Goal: Information Seeking & Learning: Learn about a topic

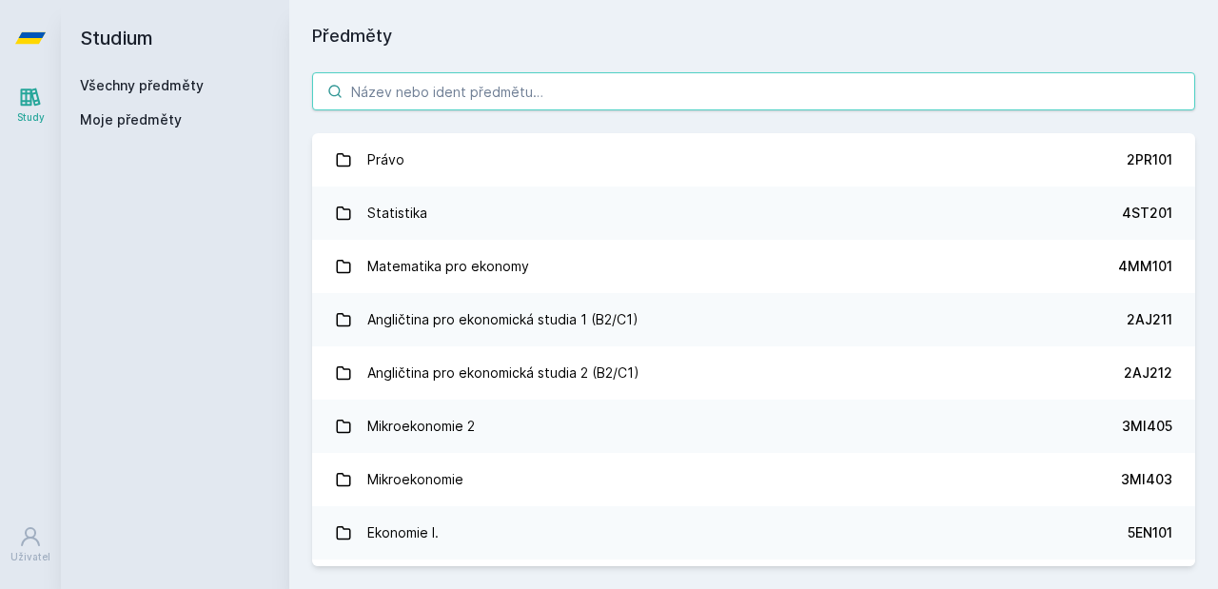
click at [429, 81] on input "search" at bounding box center [753, 91] width 883 height 38
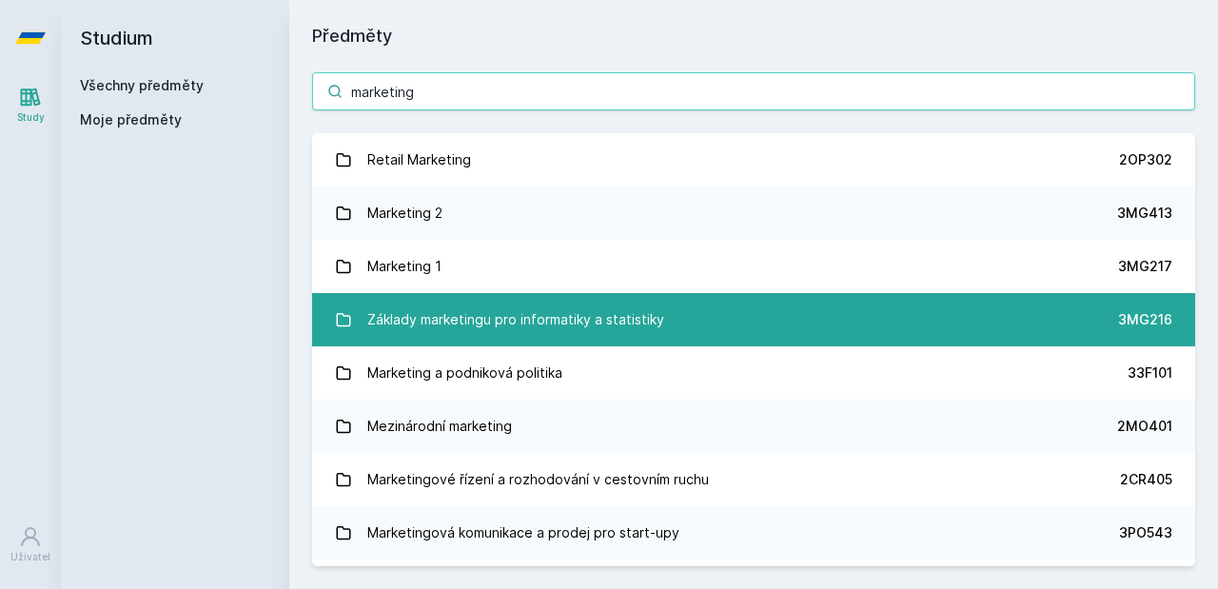
type input "marketing"
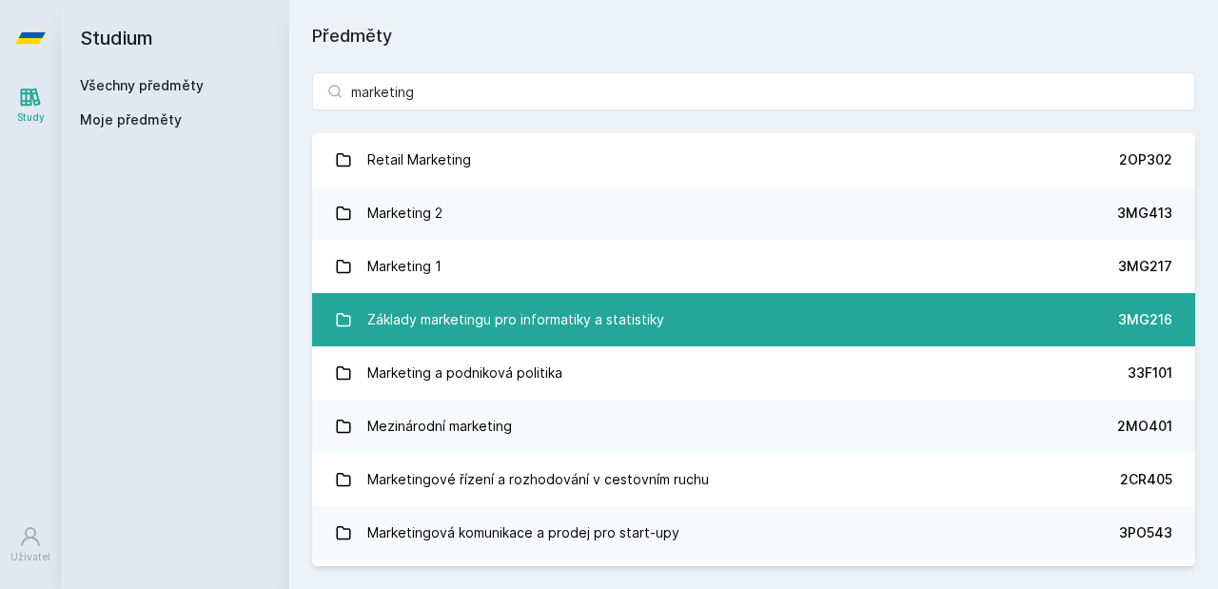
click at [443, 323] on div "Základy marketingu pro informatiky a statistiky" at bounding box center [515, 320] width 297 height 38
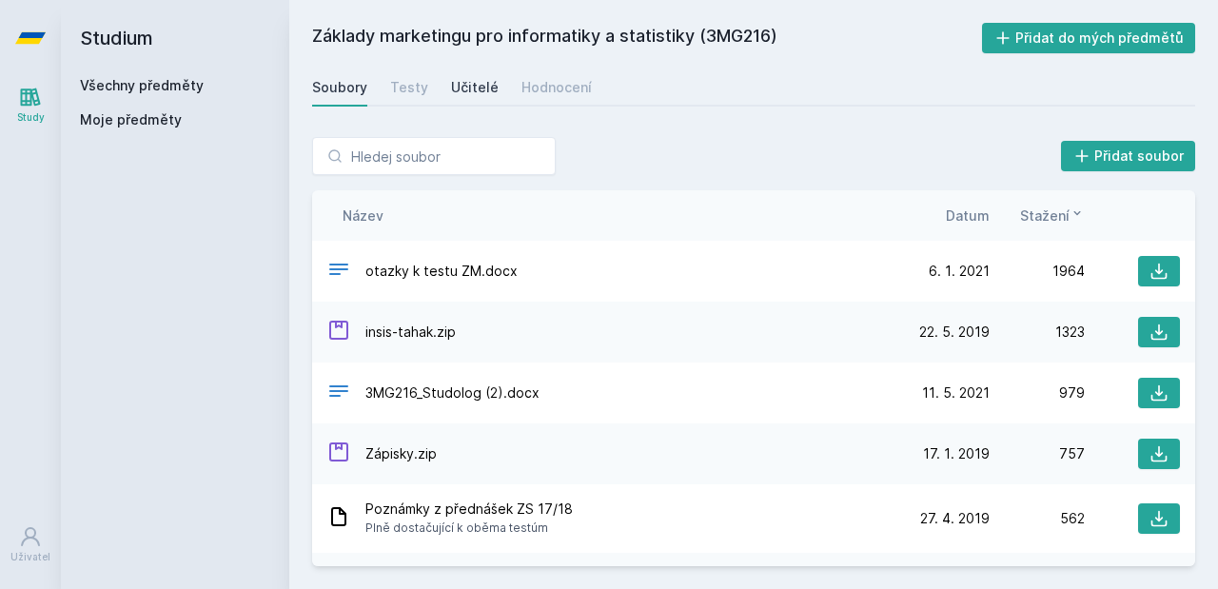
click at [467, 88] on div "Učitelé" at bounding box center [475, 87] width 48 height 19
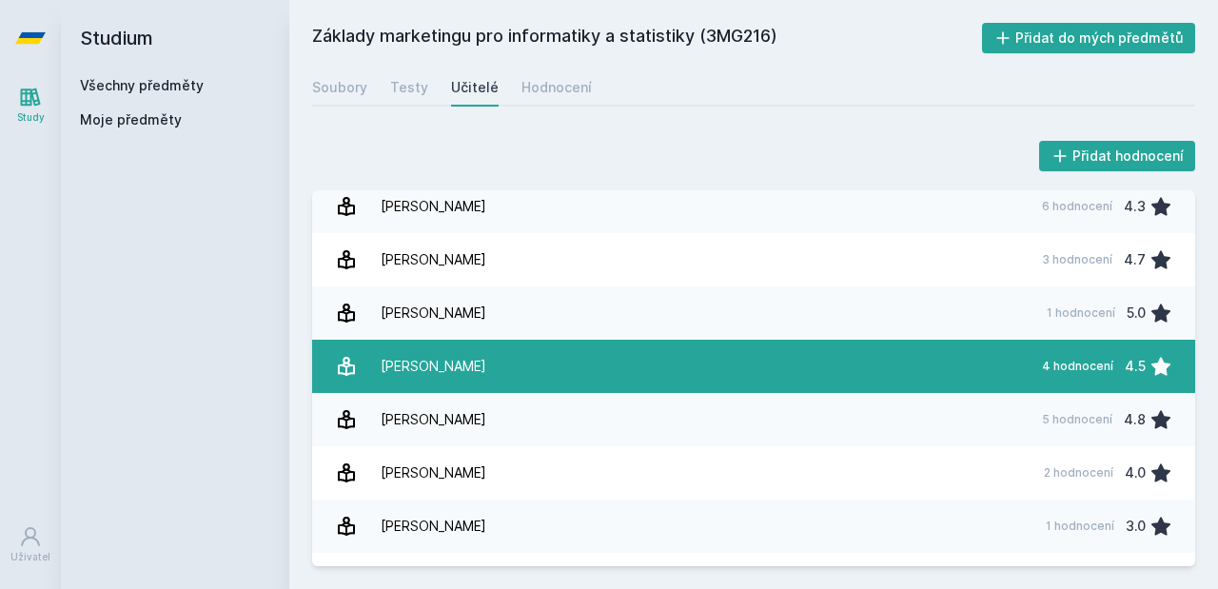
scroll to position [62, 0]
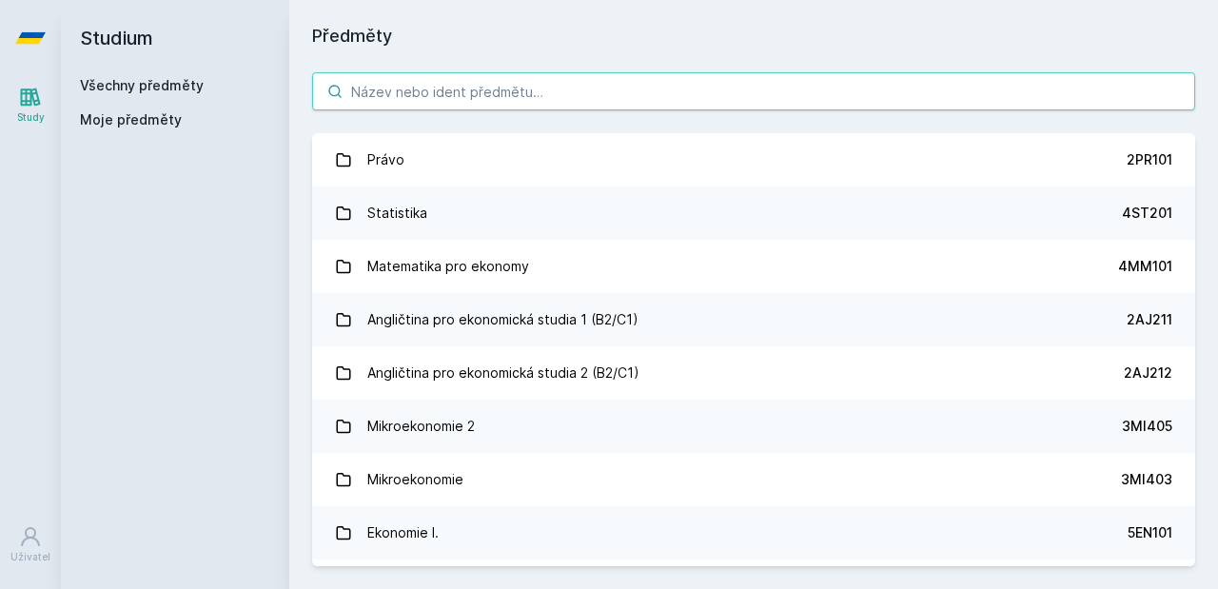
click at [437, 89] on input "search" at bounding box center [753, 91] width 883 height 38
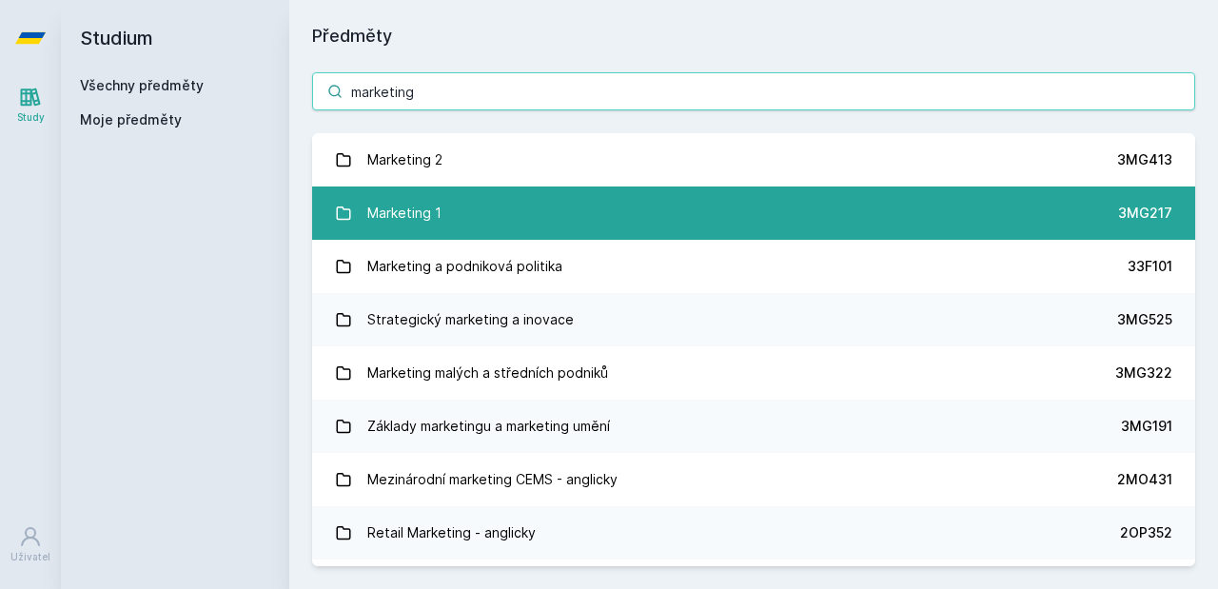
type input "marketing"
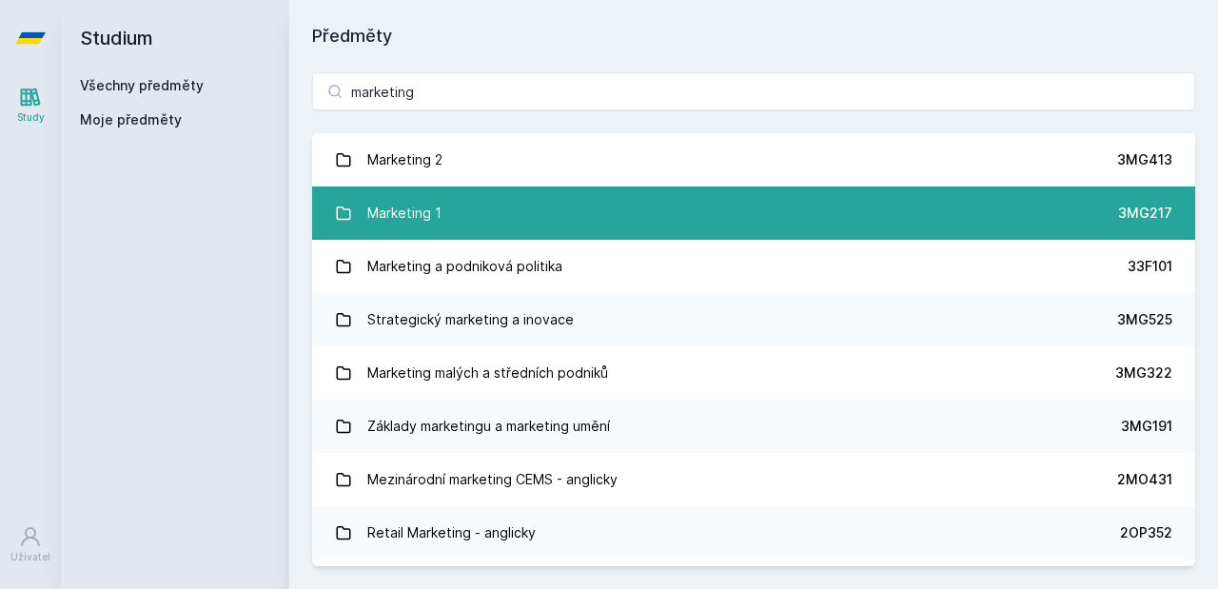
click at [473, 214] on link "Marketing 1 3MG217" at bounding box center [753, 212] width 883 height 53
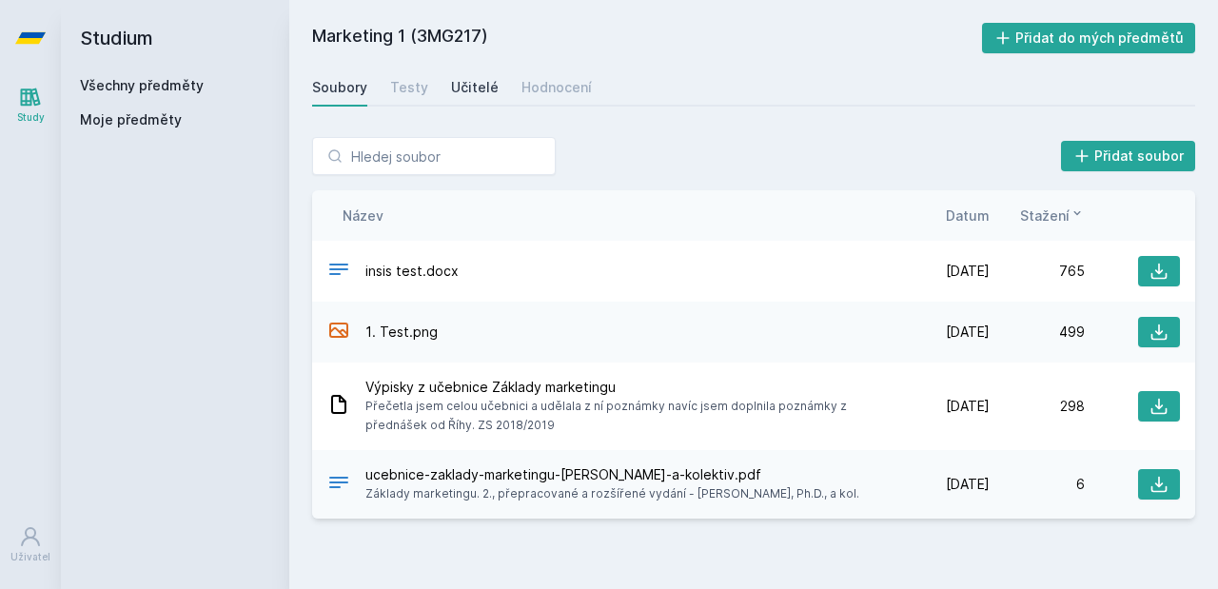
click at [471, 87] on div "Učitelé" at bounding box center [475, 87] width 48 height 19
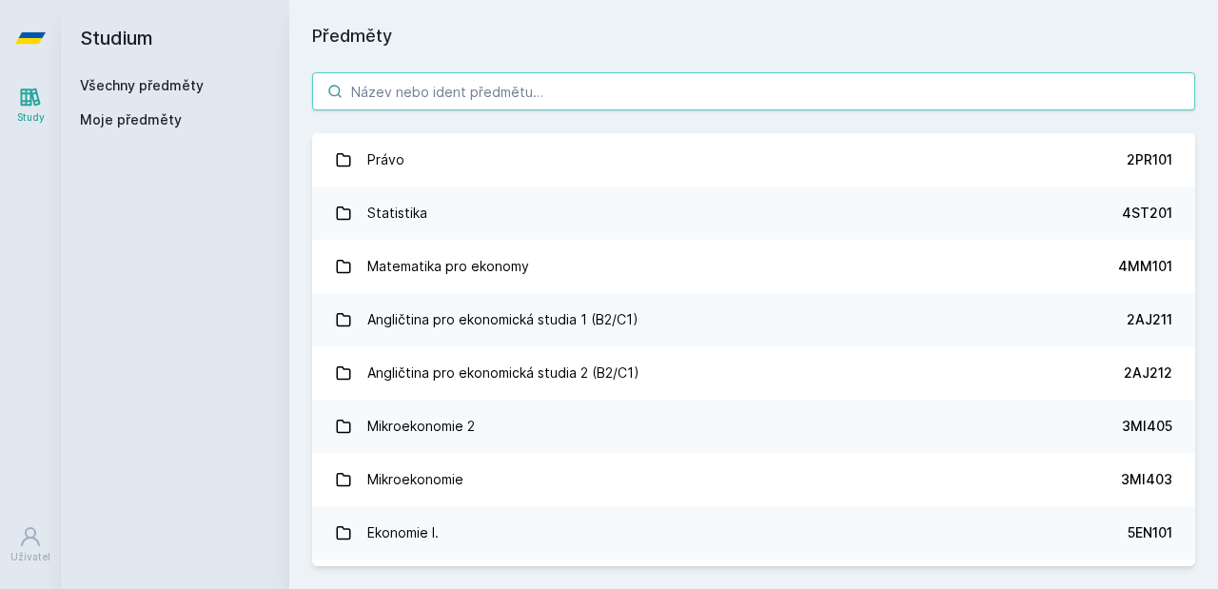
click at [443, 89] on input "search" at bounding box center [753, 91] width 883 height 38
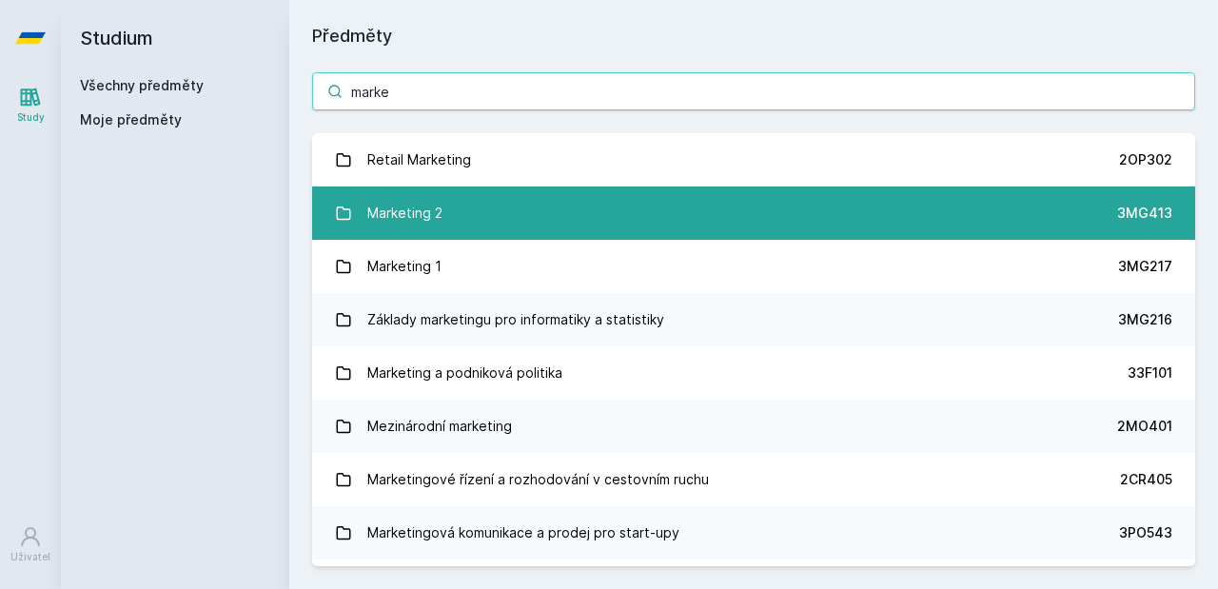
type input "marke"
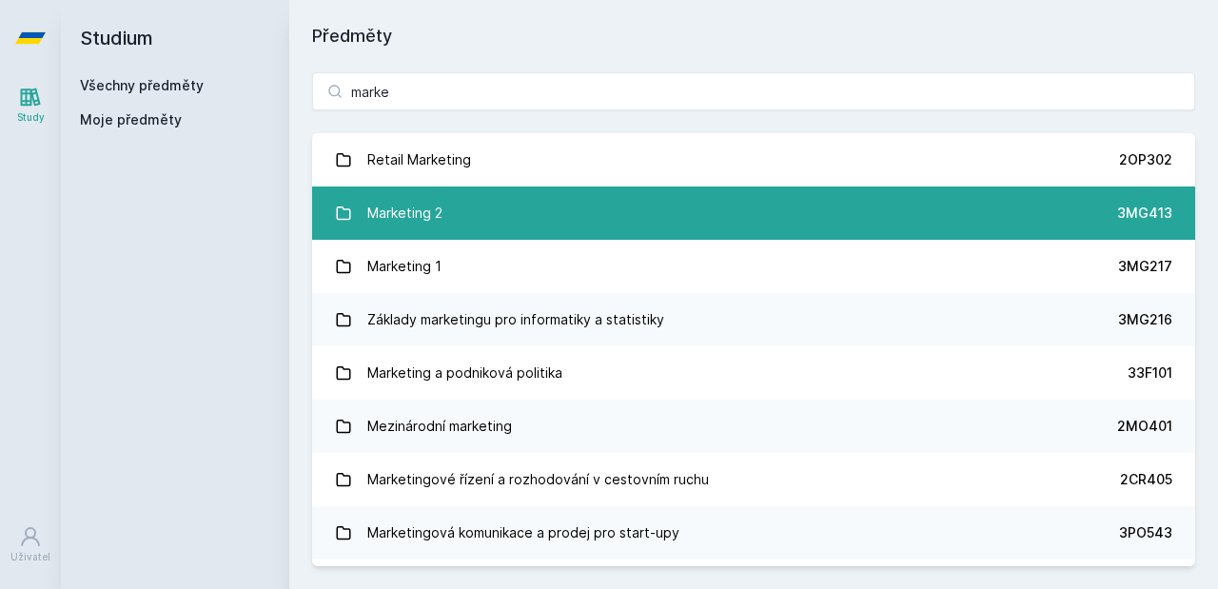
click at [509, 211] on link "Marketing 2 3MG413" at bounding box center [753, 212] width 883 height 53
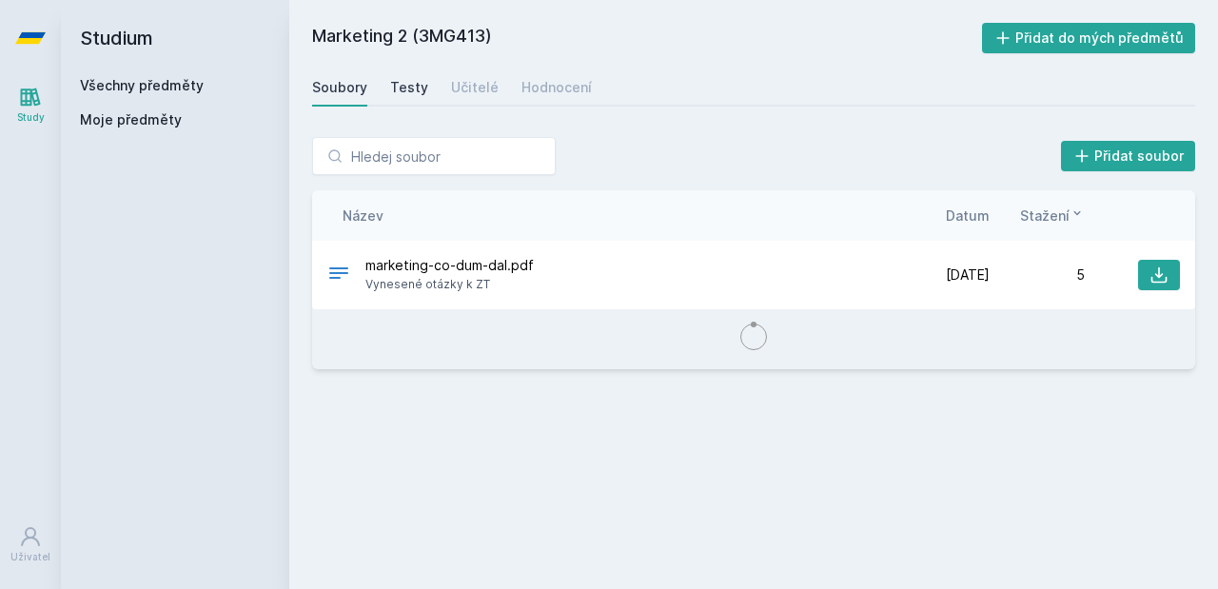
click at [400, 81] on div "Testy" at bounding box center [409, 87] width 38 height 19
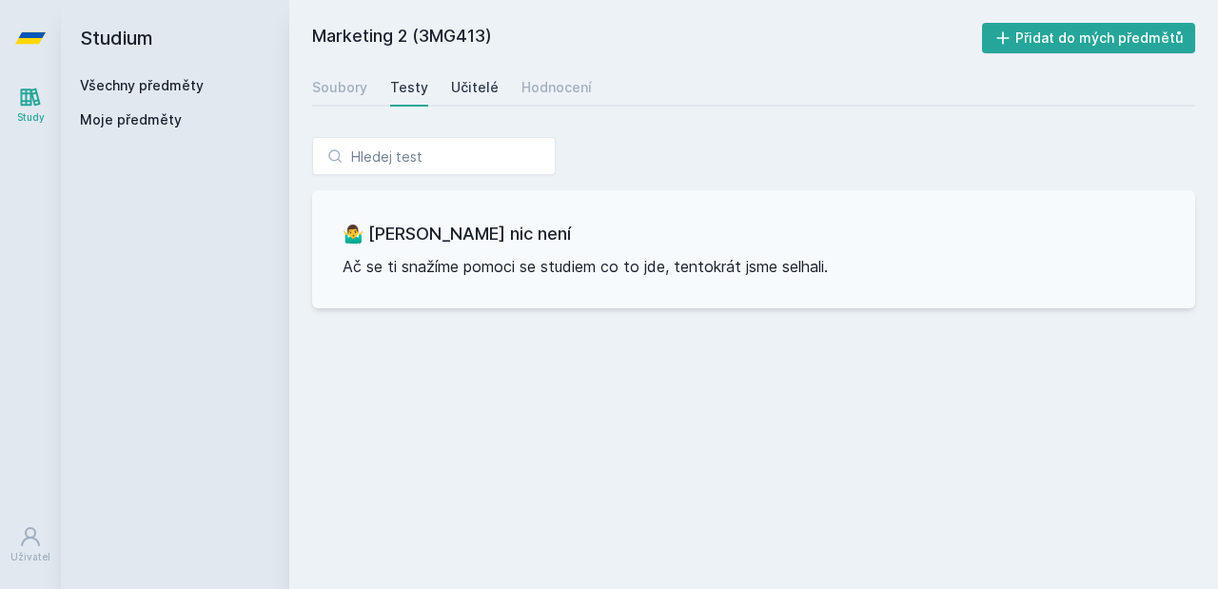
click at [451, 85] on div "Učitelé" at bounding box center [475, 87] width 48 height 19
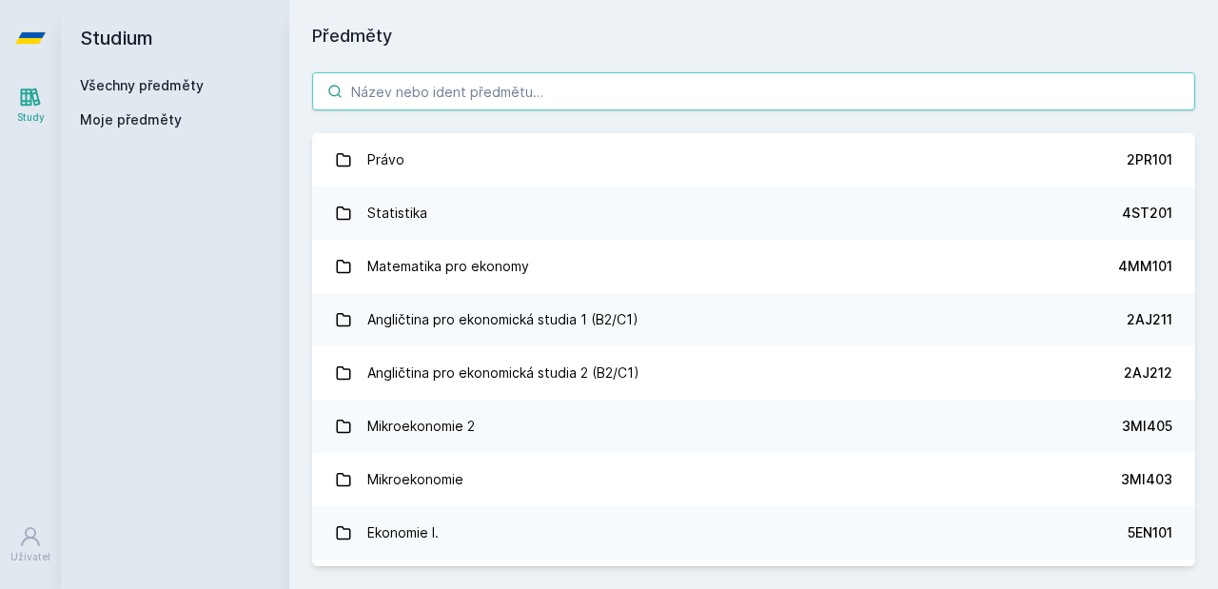
click at [427, 95] on input "search" at bounding box center [753, 91] width 883 height 38
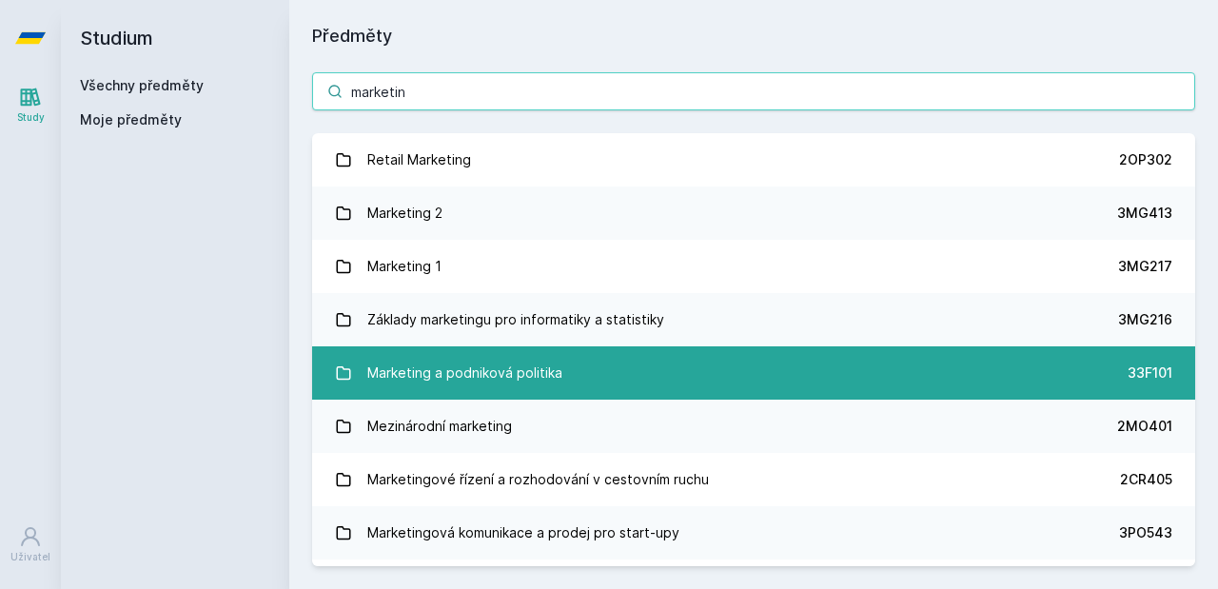
type input "marketin"
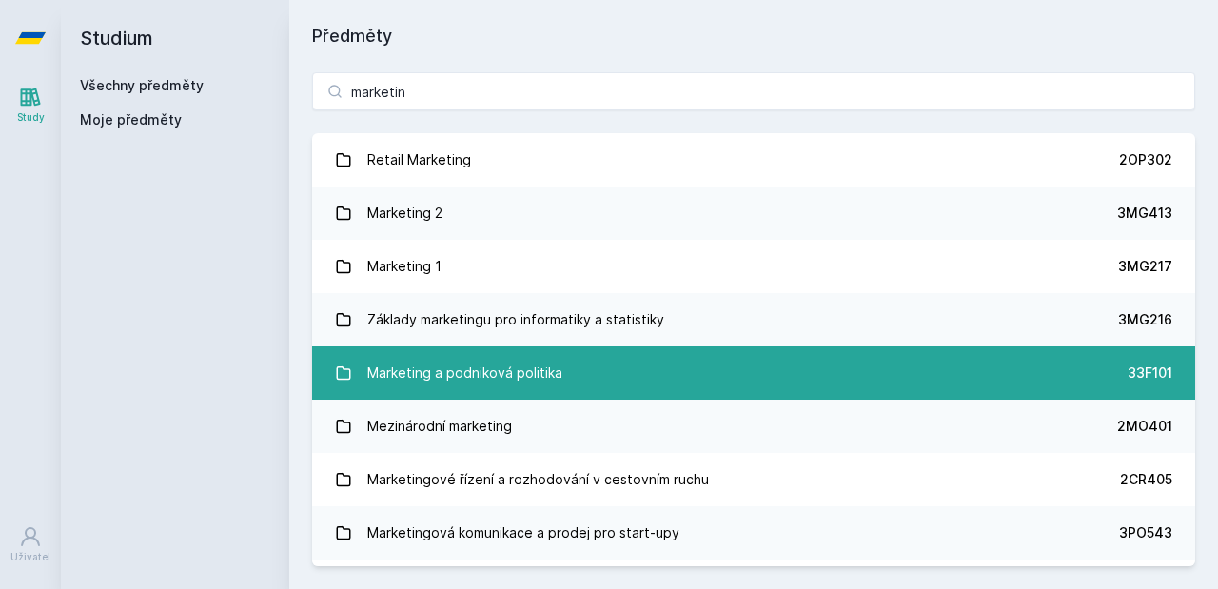
click at [551, 365] on div "Marketing a podniková politika" at bounding box center [464, 373] width 195 height 38
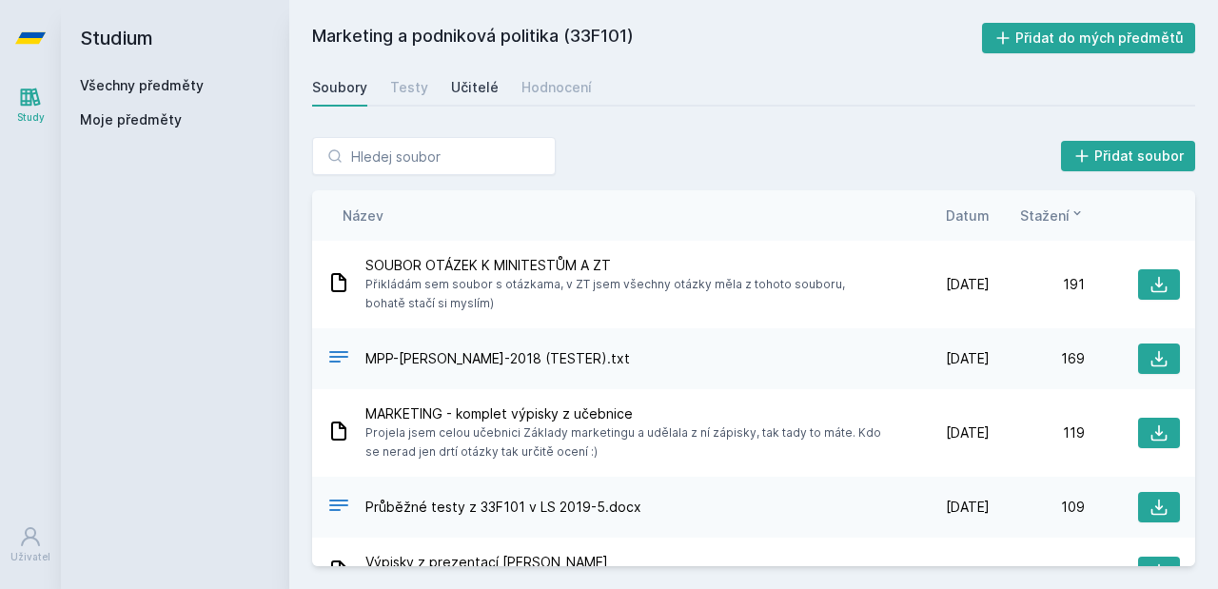
click at [465, 79] on div "Učitelé" at bounding box center [475, 87] width 48 height 19
click at [469, 91] on div "Učitelé" at bounding box center [475, 87] width 48 height 19
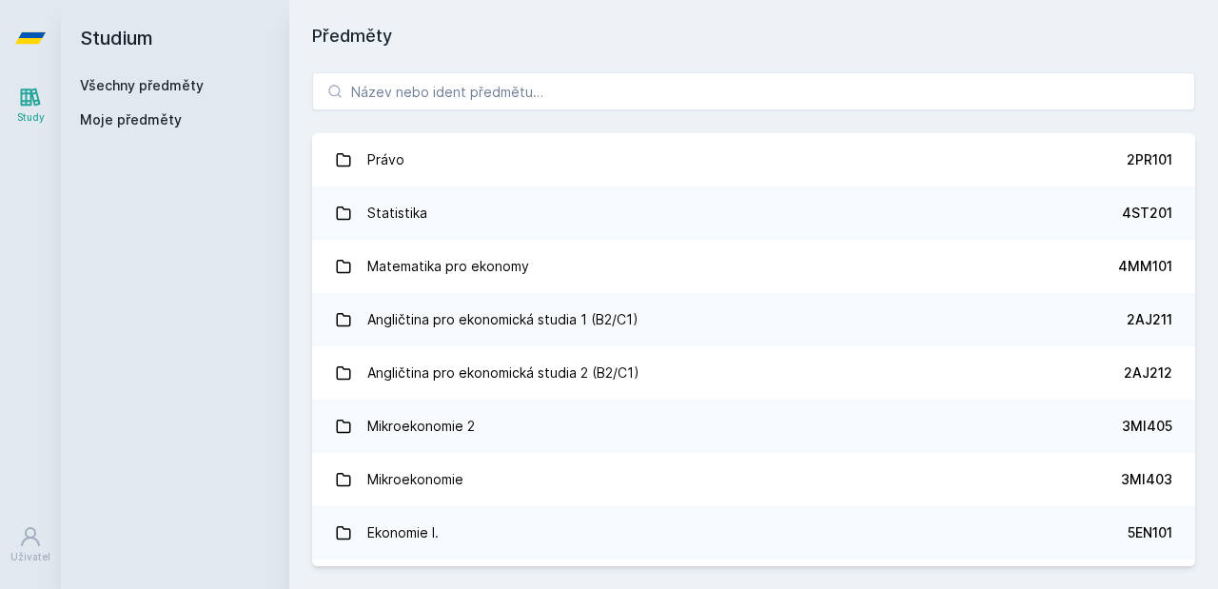
click at [174, 81] on link "Všechny předměty" at bounding box center [142, 85] width 124 height 16
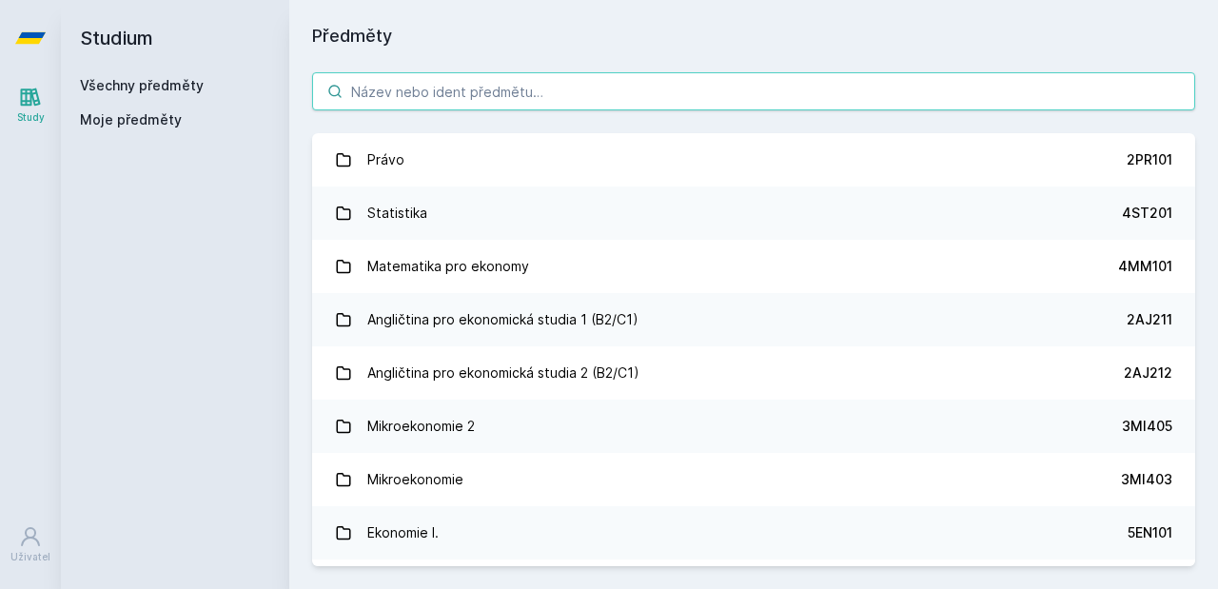
click at [389, 96] on input "search" at bounding box center [753, 91] width 883 height 38
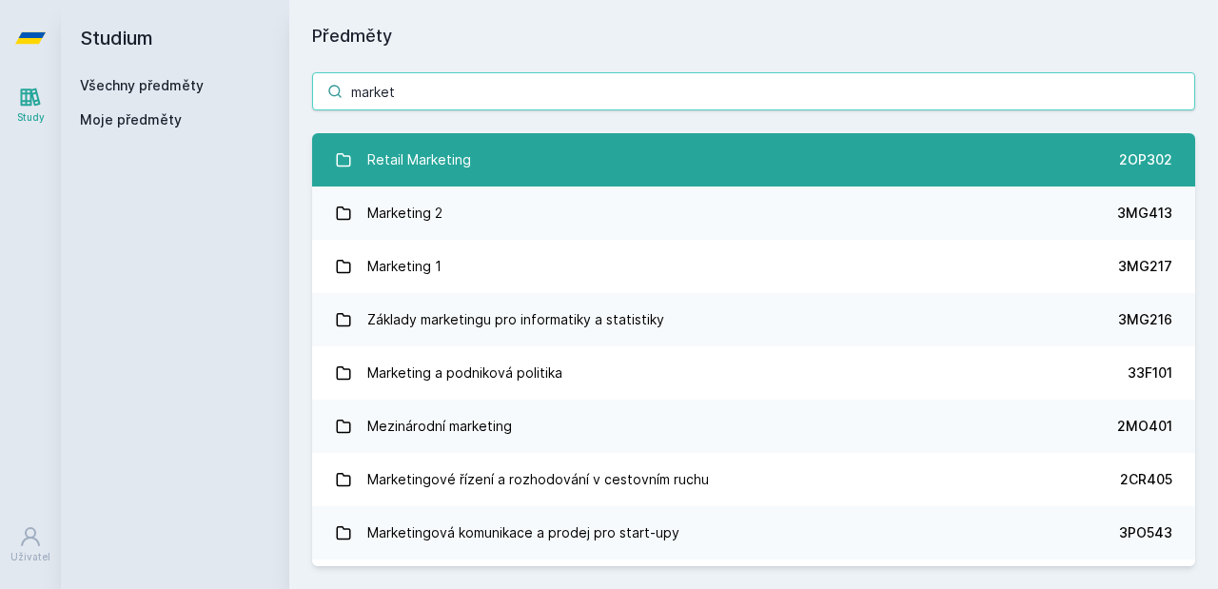
type input "market"
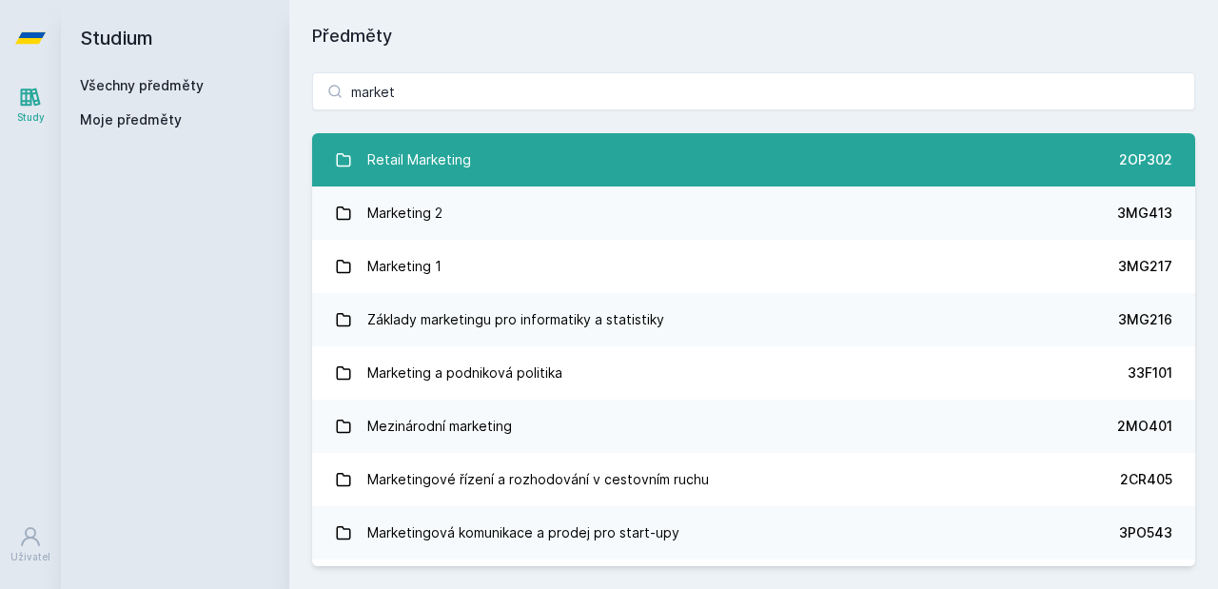
click at [499, 147] on link "Retail Marketing 2OP302" at bounding box center [753, 159] width 883 height 53
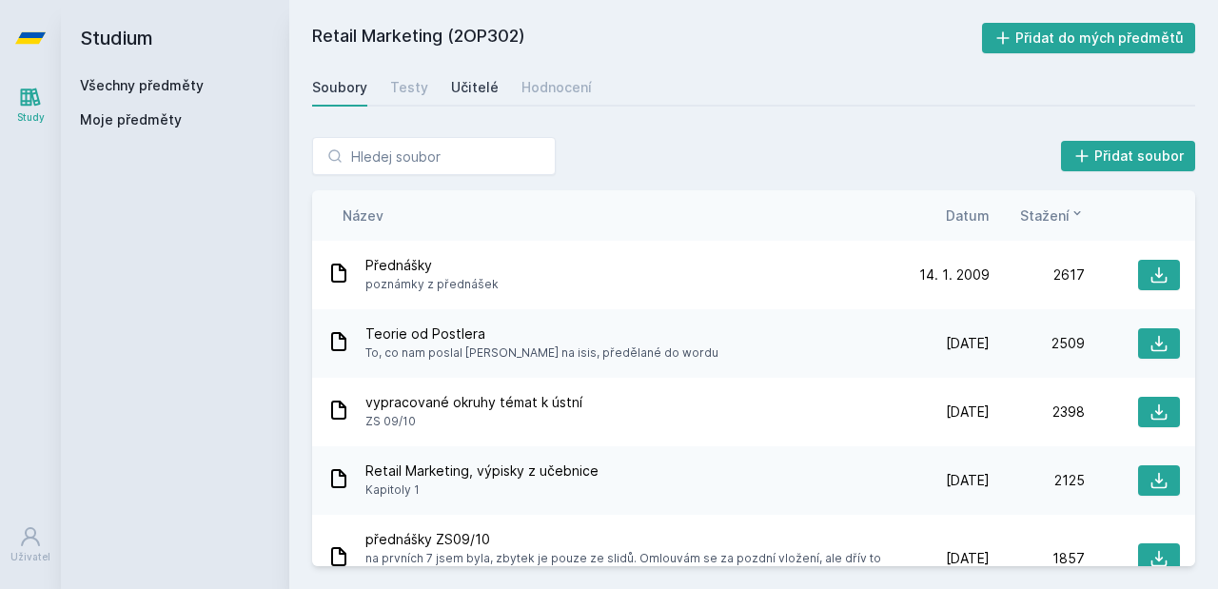
click at [465, 88] on div "Učitelé" at bounding box center [475, 87] width 48 height 19
click at [460, 90] on div "Učitelé" at bounding box center [475, 87] width 48 height 19
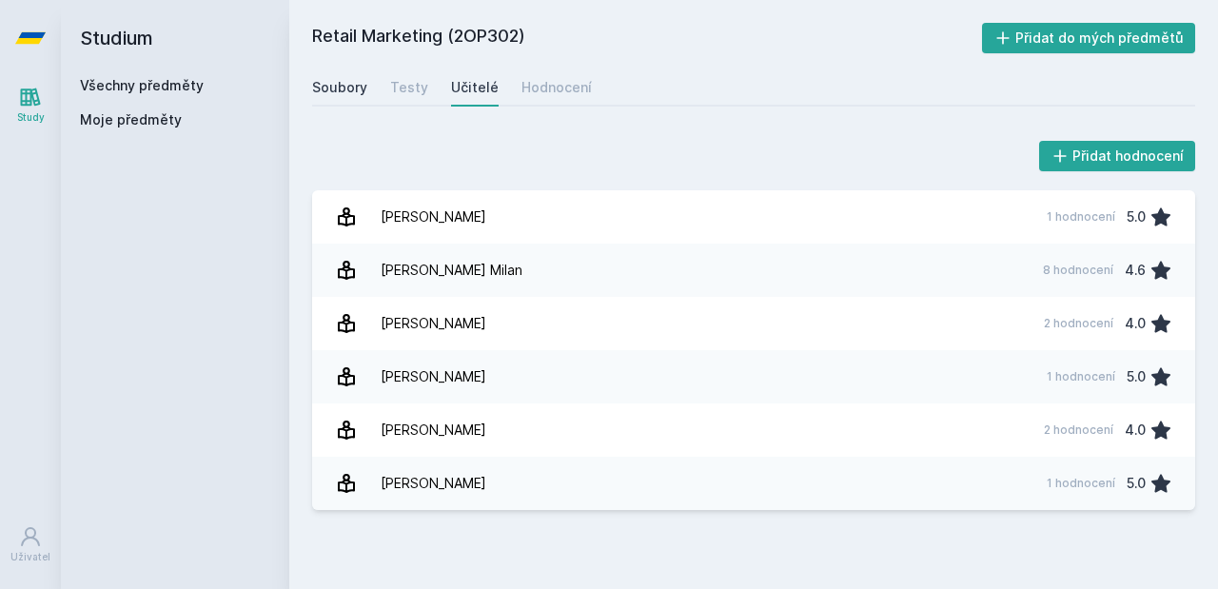
click at [351, 84] on div "Soubory" at bounding box center [339, 87] width 55 height 19
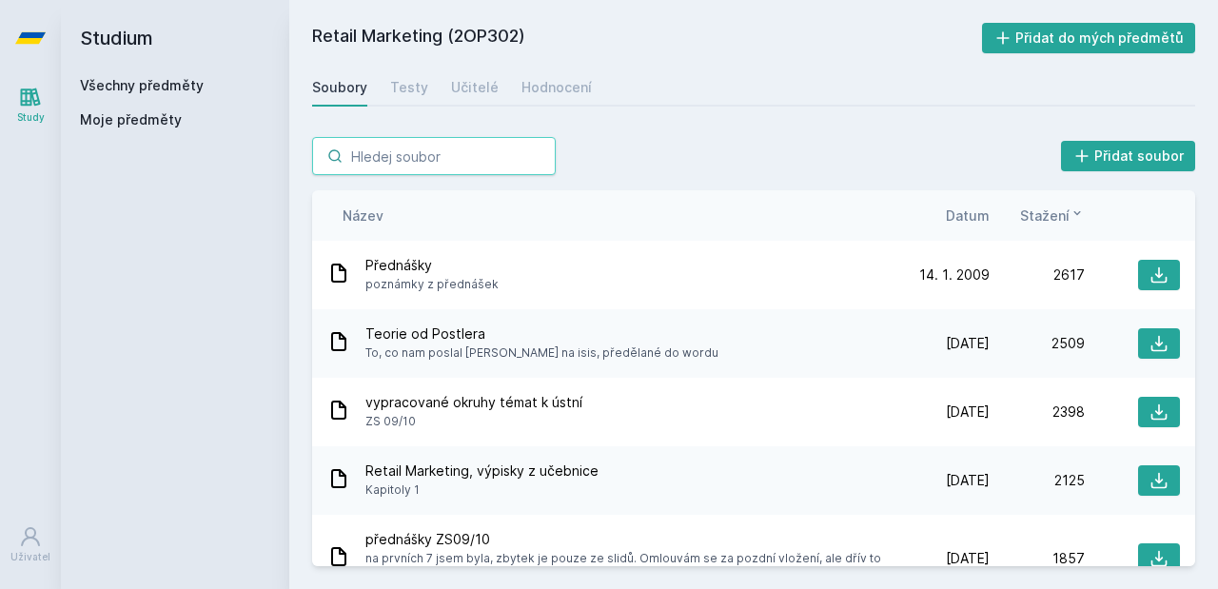
click at [380, 146] on input "search" at bounding box center [434, 156] width 244 height 38
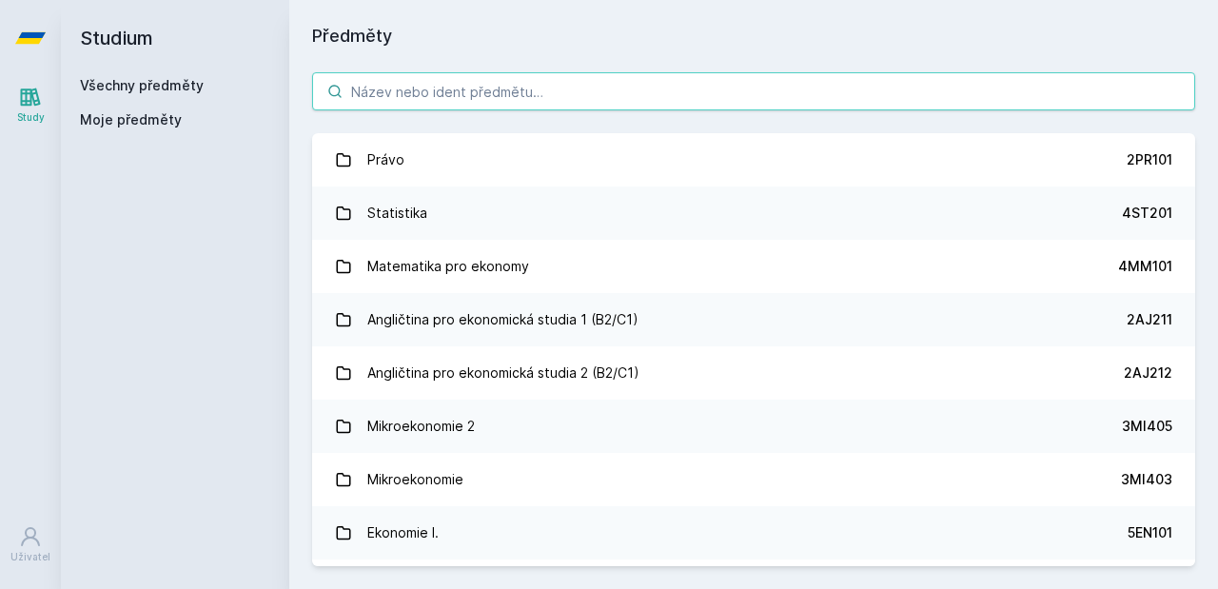
click at [454, 93] on input "search" at bounding box center [753, 91] width 883 height 38
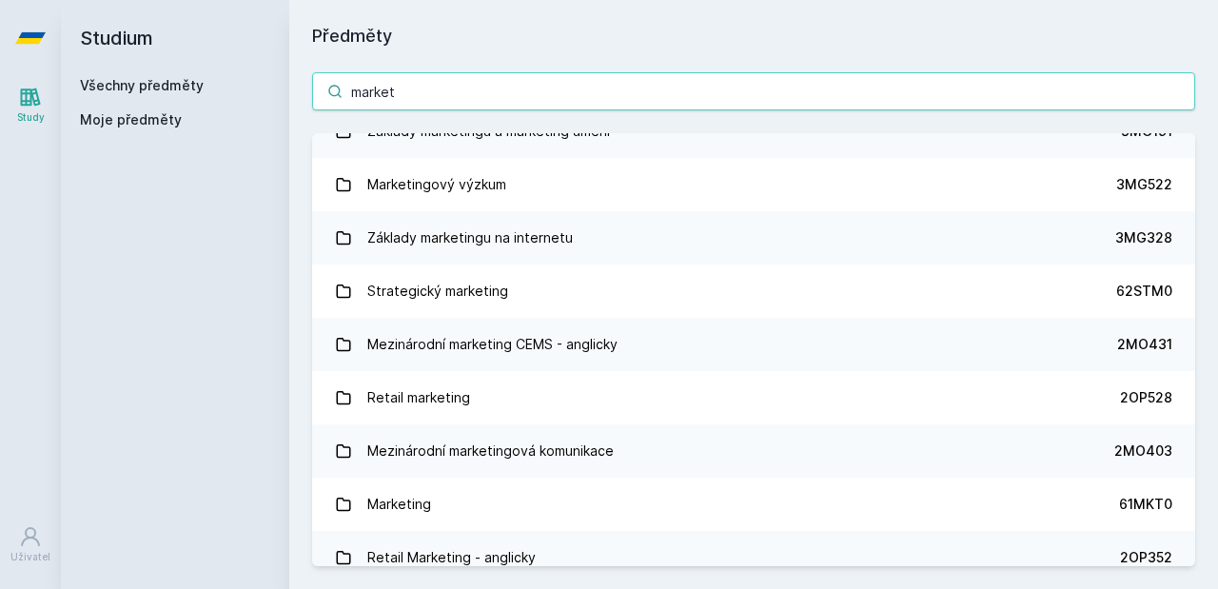
scroll to position [613, 0]
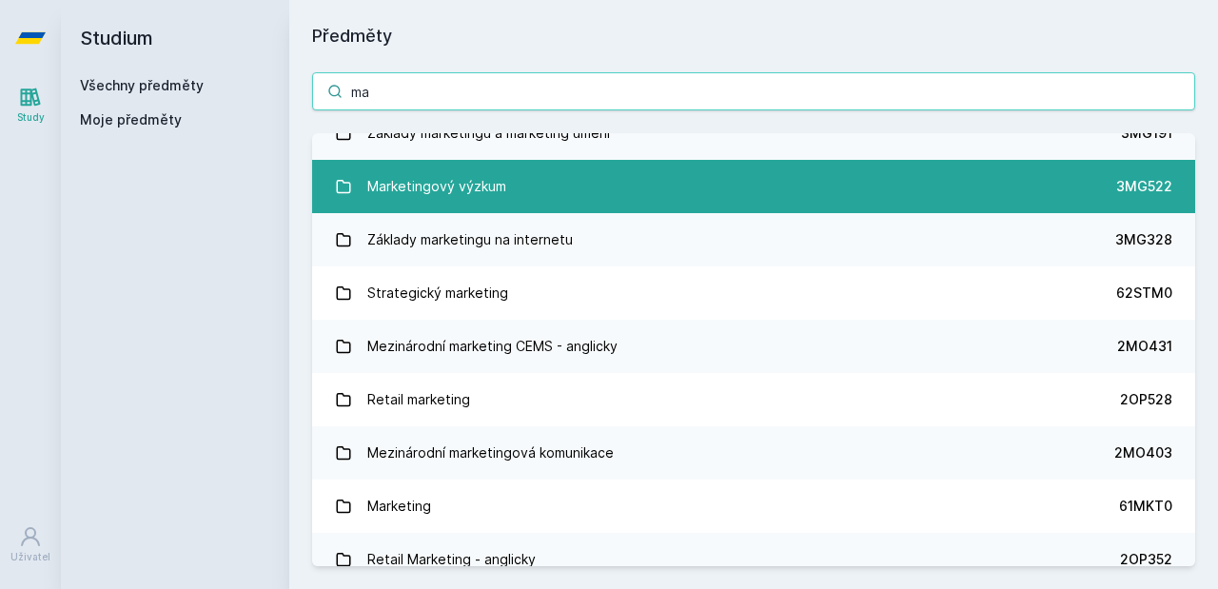
type input "m"
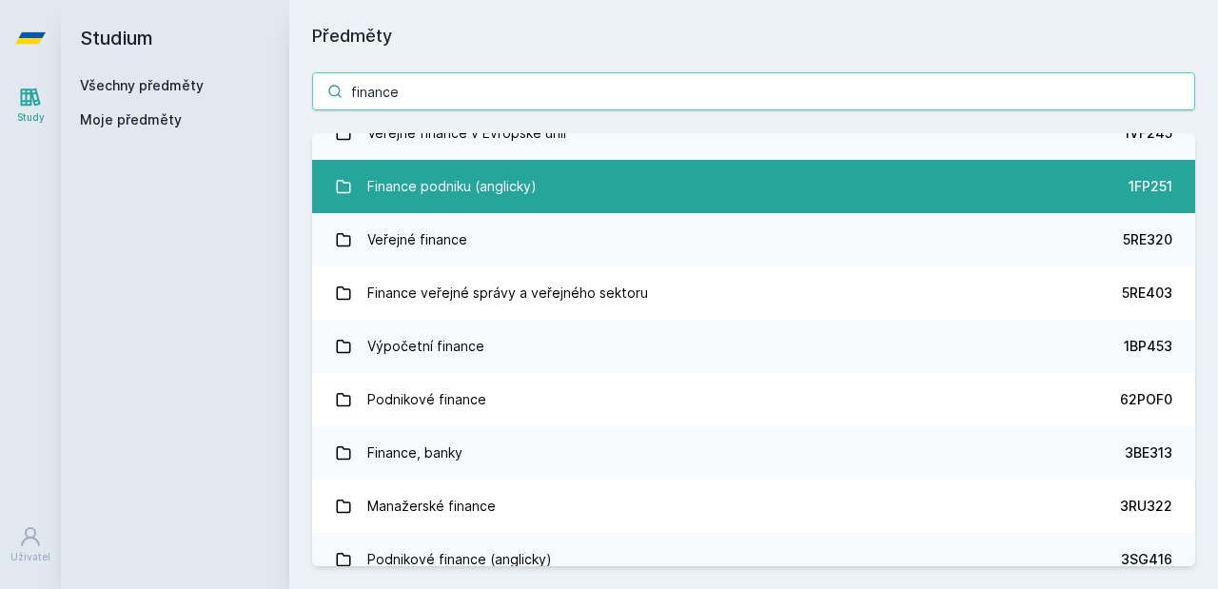
scroll to position [0, 0]
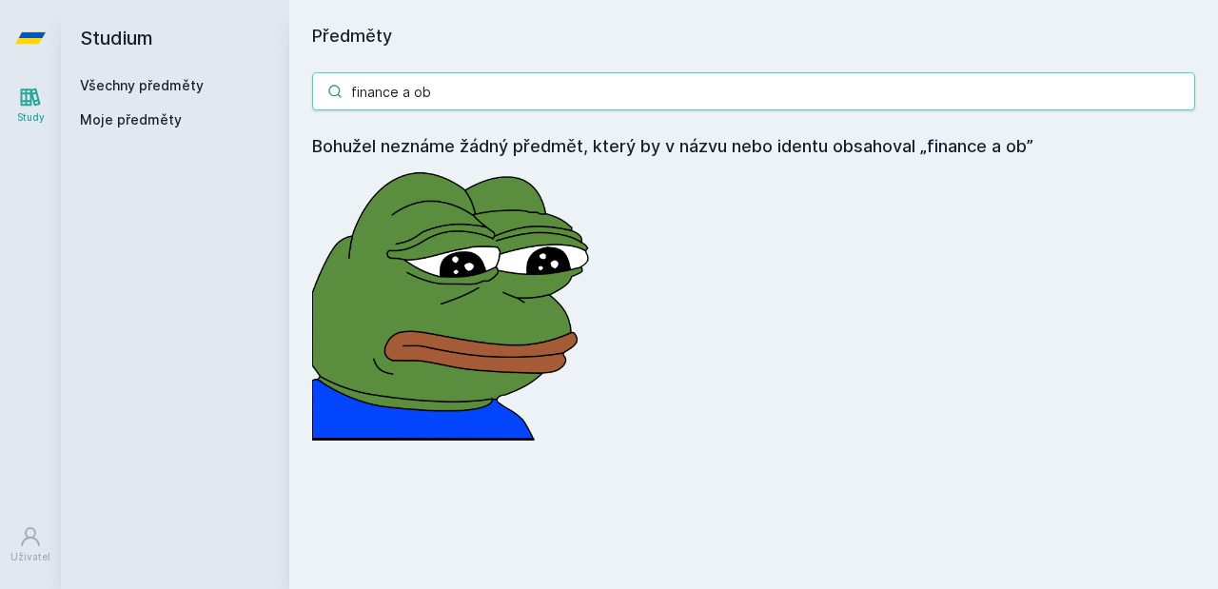
type input "finance a ob"
